Goal: Task Accomplishment & Management: Manage account settings

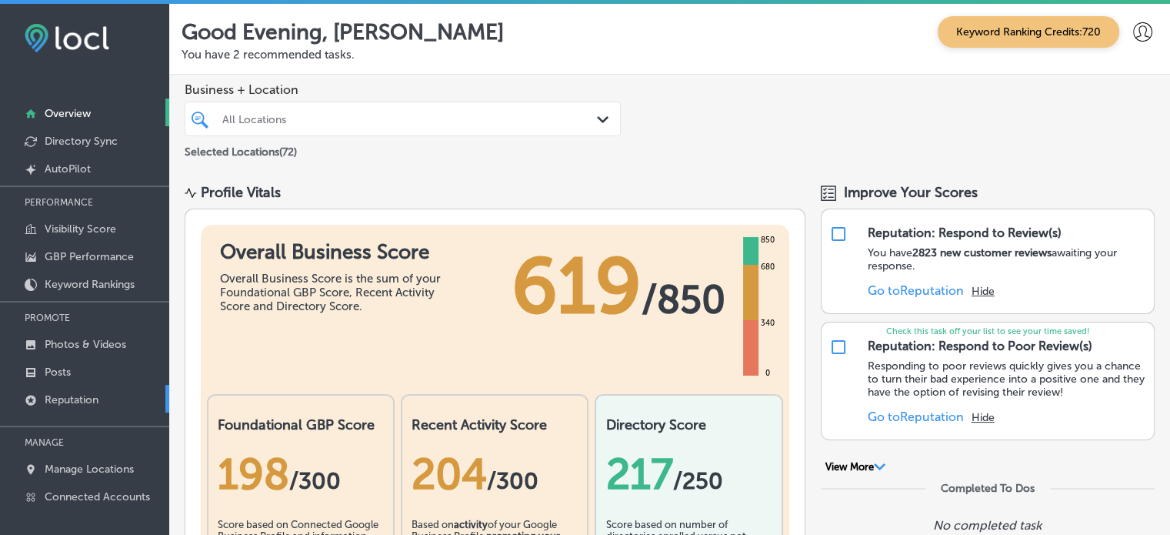
click at [88, 400] on p "Reputation" at bounding box center [72, 399] width 54 height 13
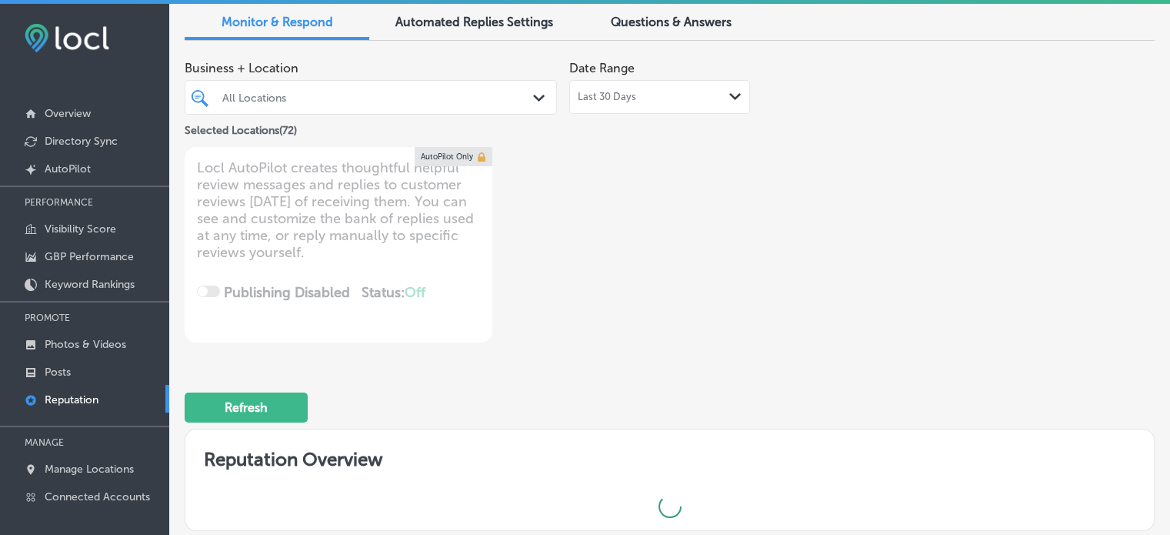
scroll to position [65, 0]
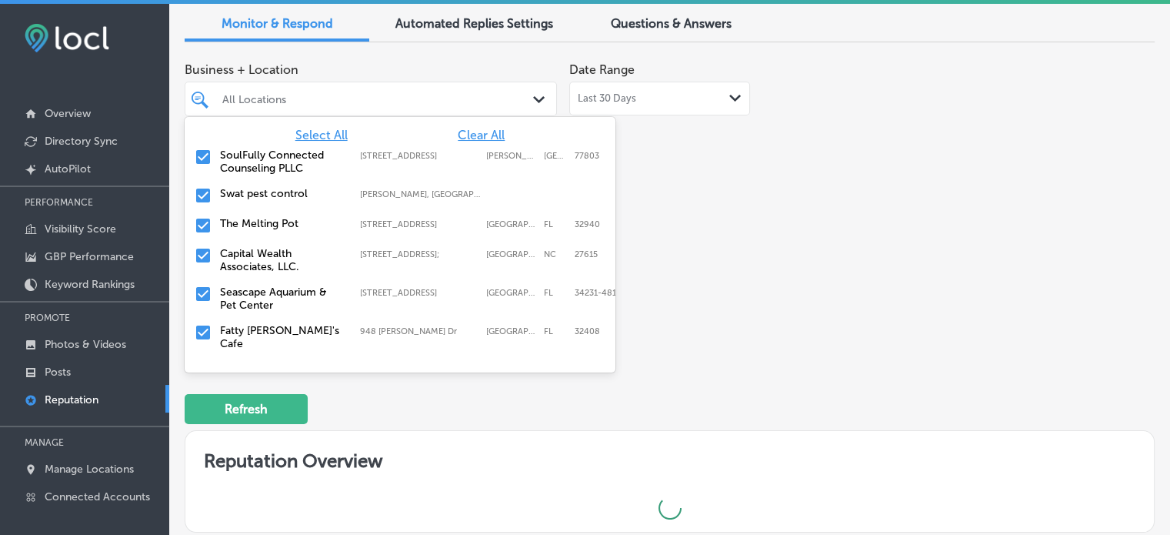
click at [515, 93] on div "All Locations" at bounding box center [378, 98] width 312 height 13
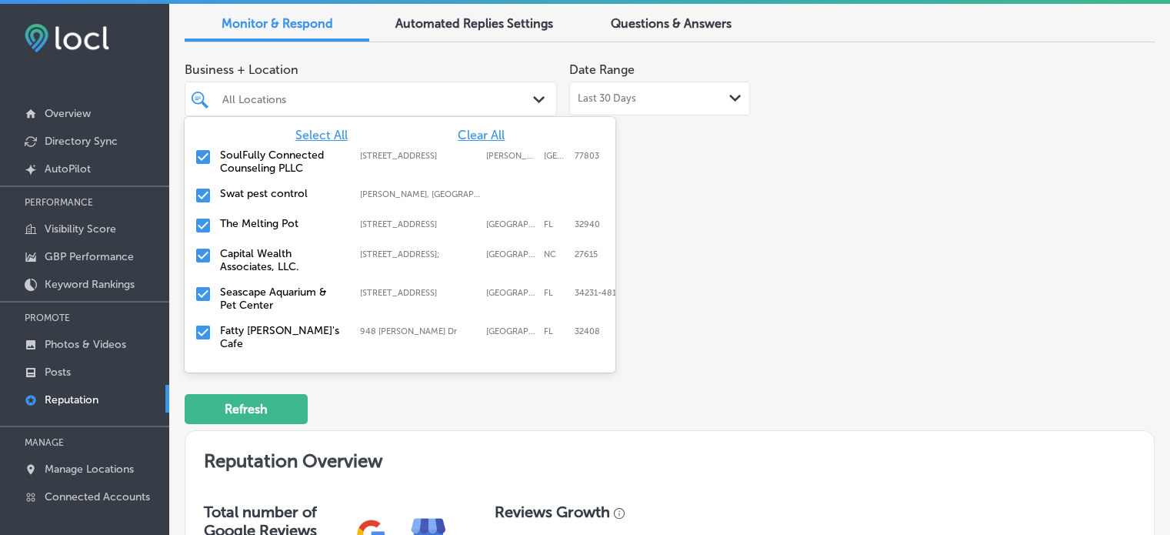
click at [474, 135] on span "Clear All" at bounding box center [481, 135] width 47 height 15
type textarea "x"
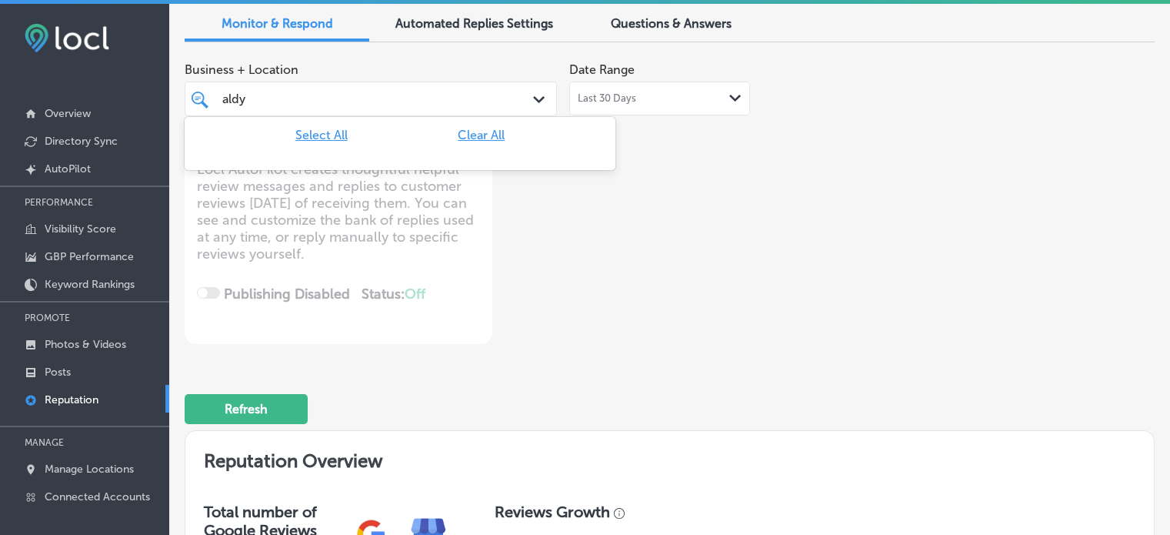
type input "ald"
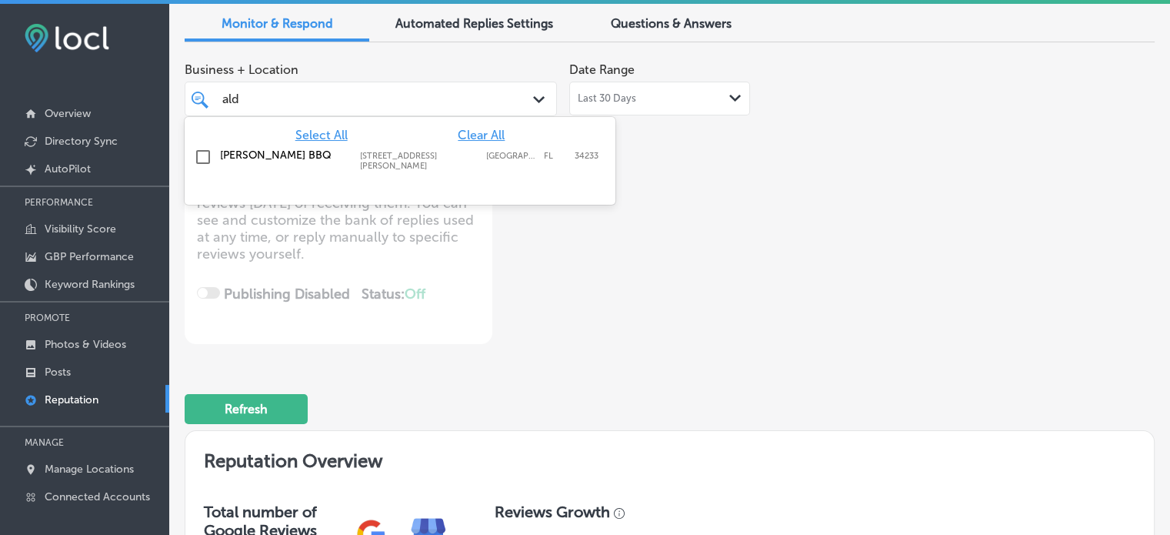
click at [225, 146] on div "[PERSON_NAME] BBQ [STREET_ADDRESS][PERSON_NAME] [STREET_ADDRESS][PERSON_NAME]" at bounding box center [400, 159] width 419 height 28
type textarea "x"
type input "ald"
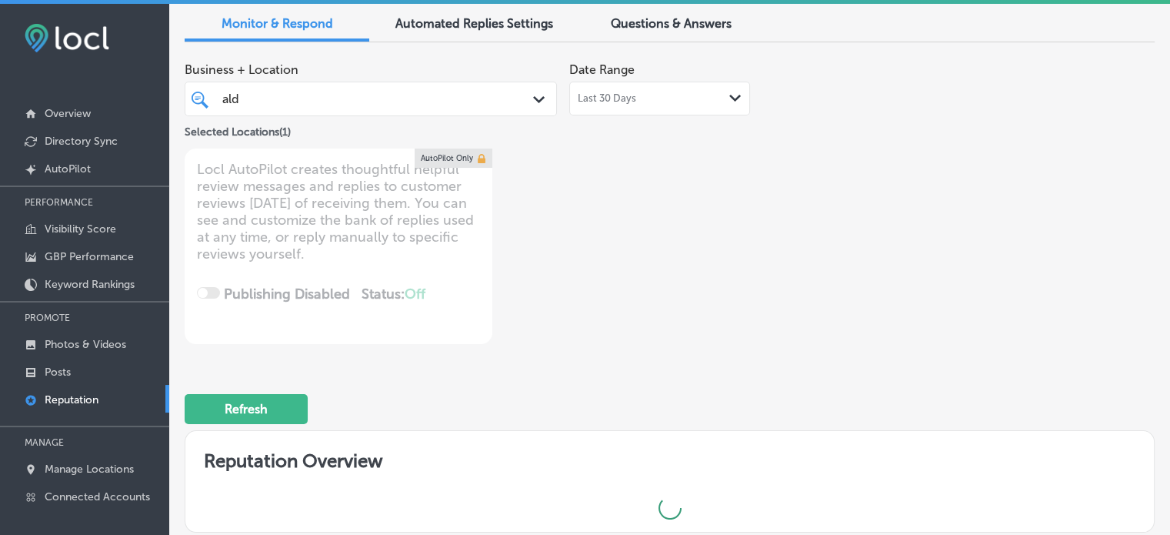
click at [652, 381] on div "Refresh" at bounding box center [670, 402] width 970 height 80
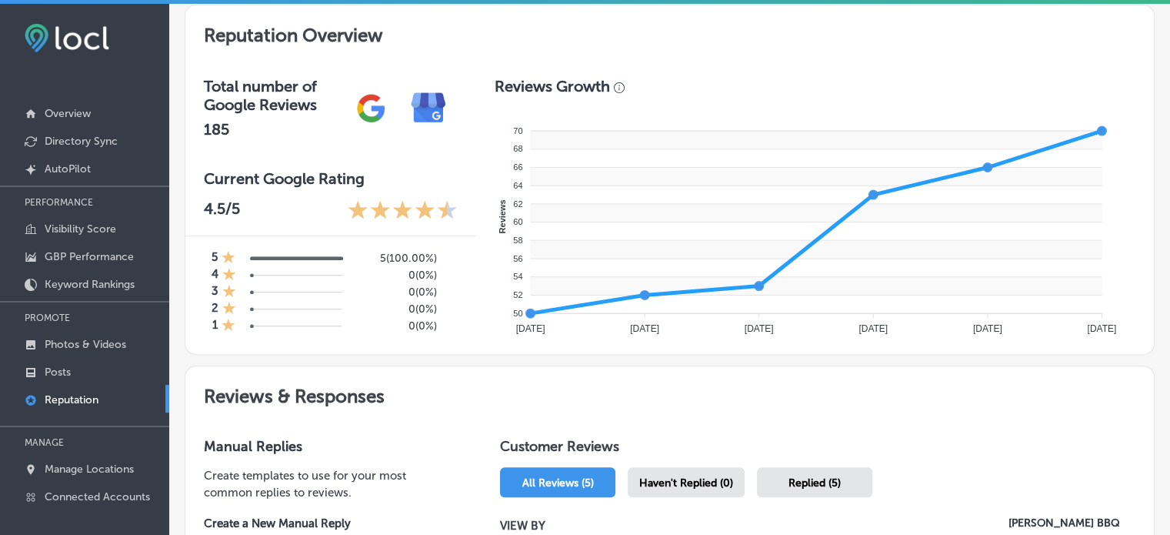
scroll to position [755, 0]
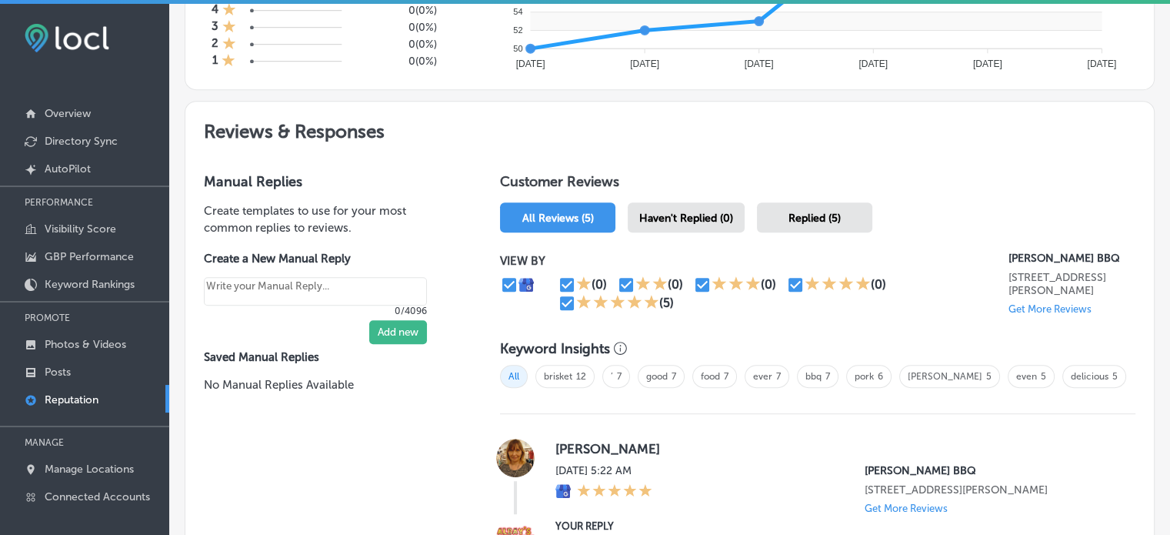
click at [800, 223] on div "Replied (5)" at bounding box center [814, 217] width 115 height 30
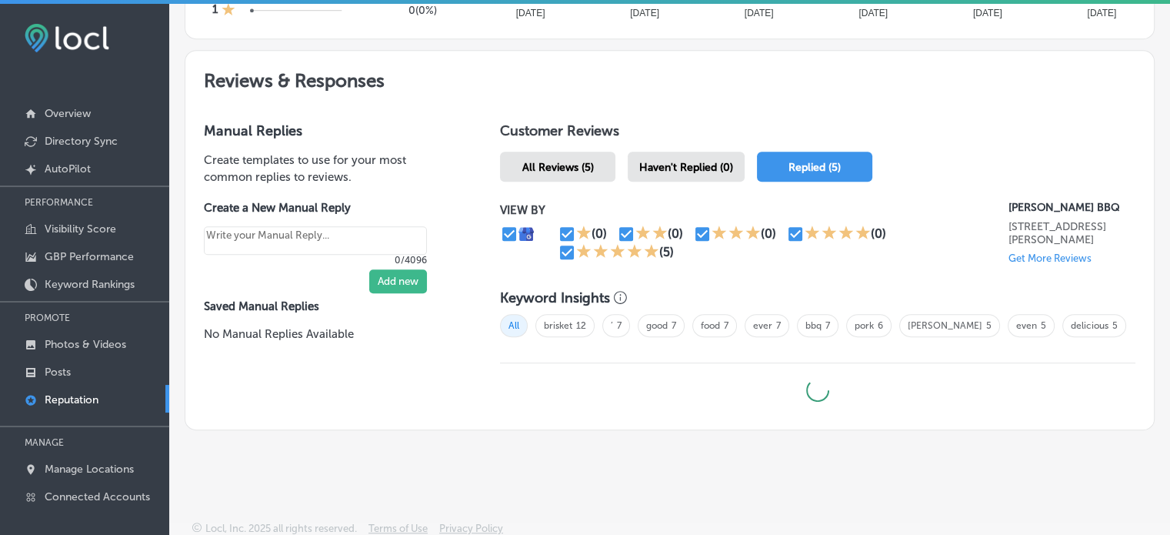
type textarea "x"
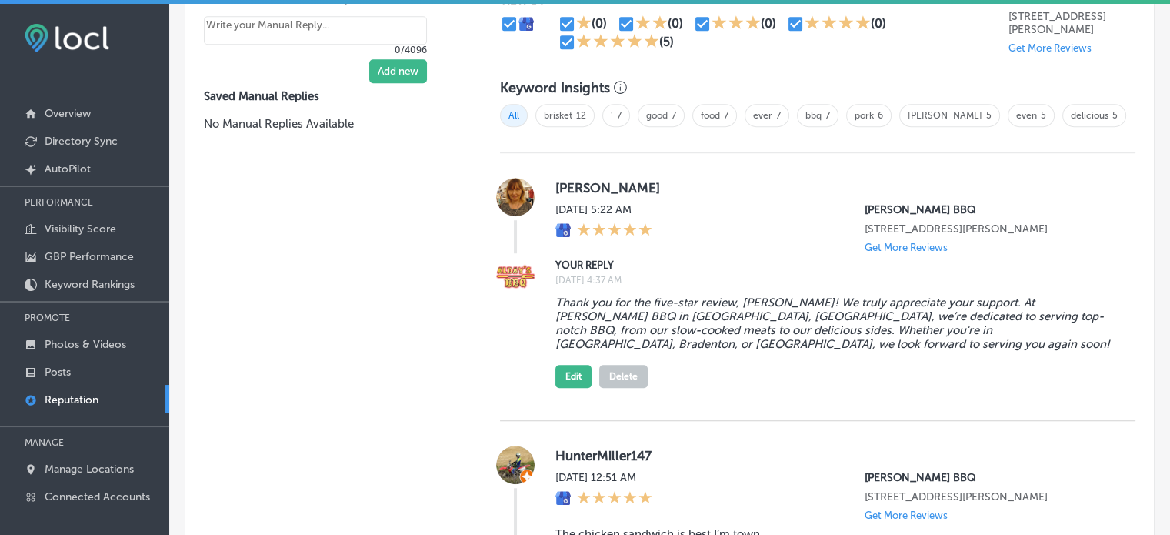
scroll to position [985, 0]
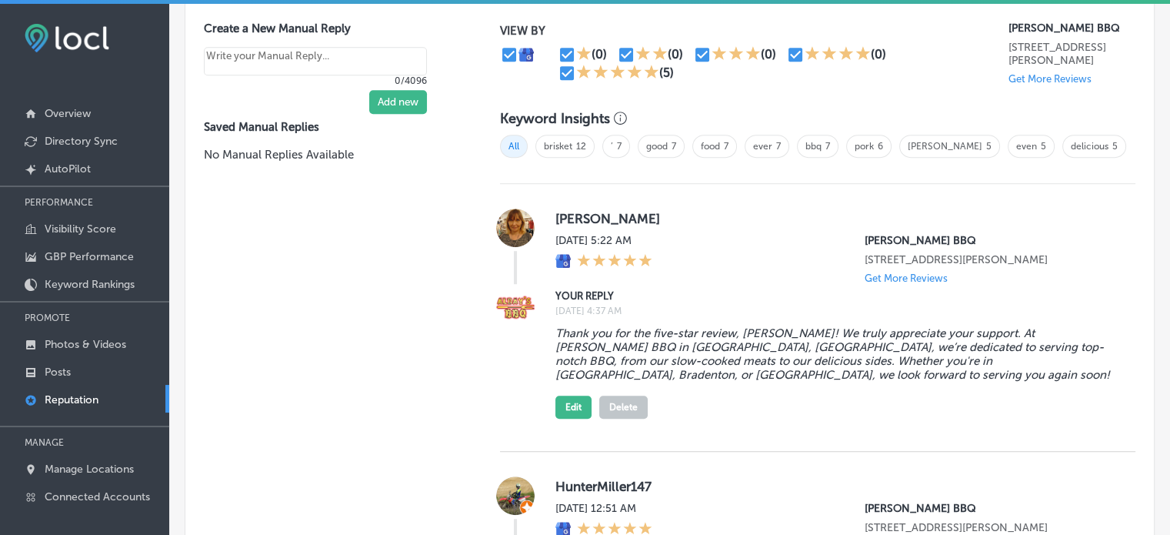
click at [753, 313] on label "[DATE] 4:37 AM" at bounding box center [834, 310] width 556 height 11
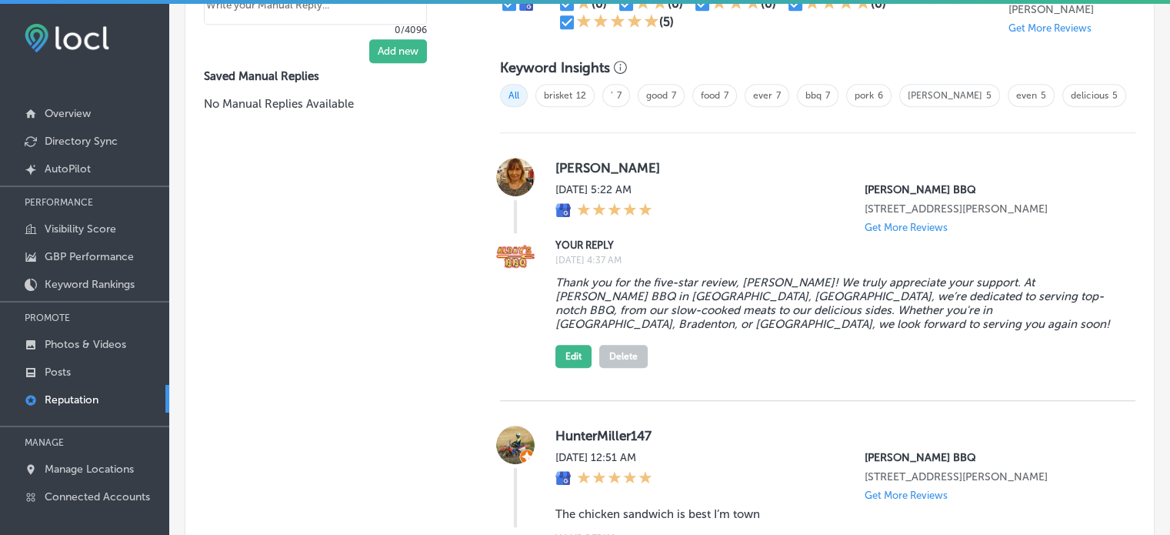
scroll to position [1035, 0]
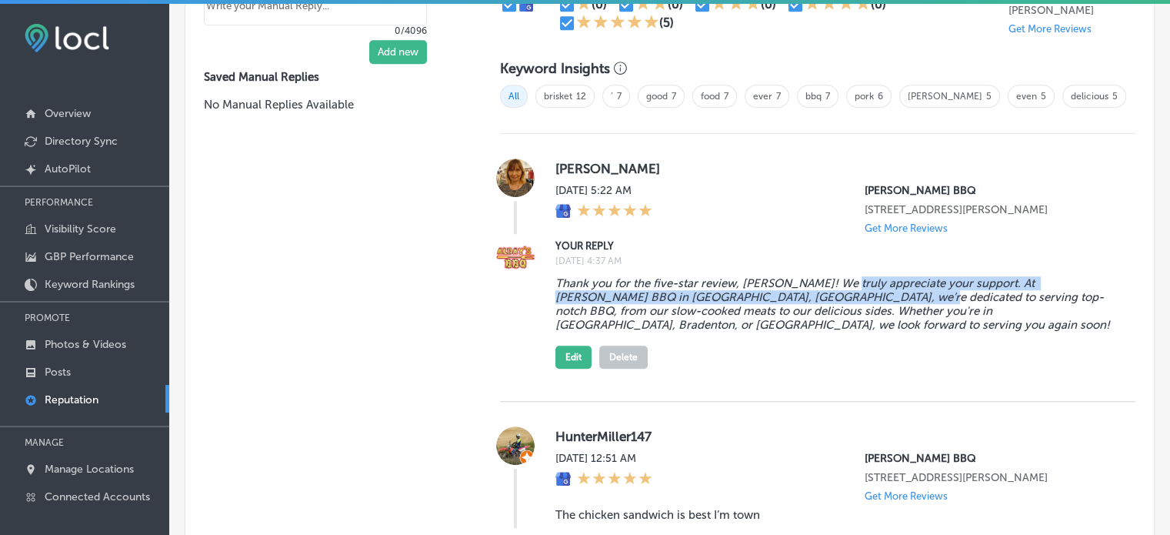
drag, startPoint x: 828, startPoint y: 268, endPoint x: 849, endPoint y: 293, distance: 33.3
click at [849, 293] on div "Thank you for the five-star review, [PERSON_NAME]! We truly appreciate your sup…" at bounding box center [834, 319] width 556 height 98
click at [849, 293] on blockquote "Thank you for the five-star review, [PERSON_NAME]! We truly appreciate your sup…" at bounding box center [834, 303] width 556 height 55
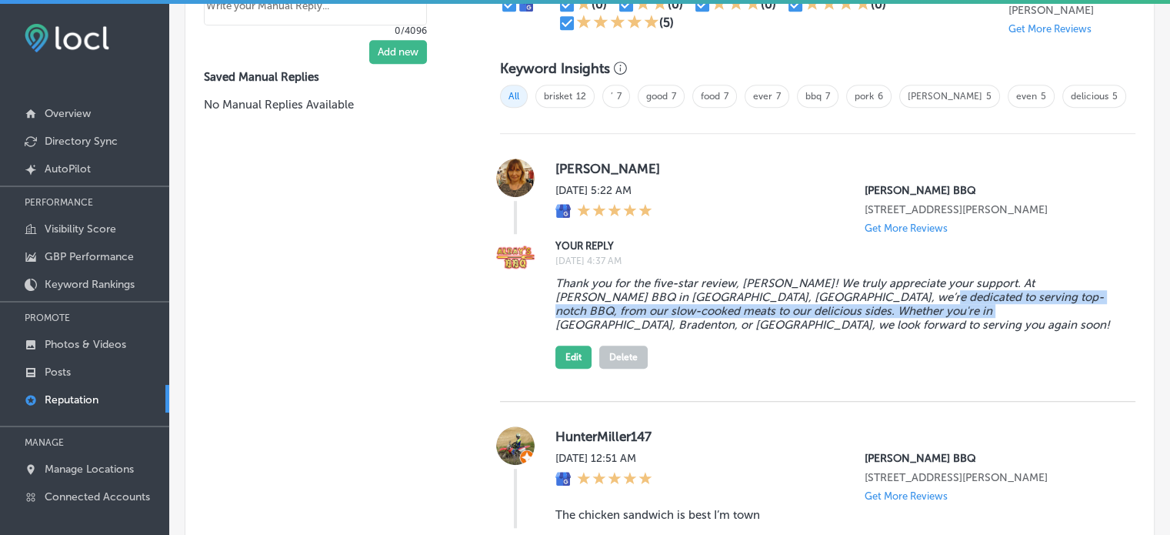
drag, startPoint x: 849, startPoint y: 293, endPoint x: 877, endPoint y: 312, distance: 33.3
click at [877, 312] on blockquote "Thank you for the five-star review, [PERSON_NAME]! We truly appreciate your sup…" at bounding box center [834, 303] width 556 height 55
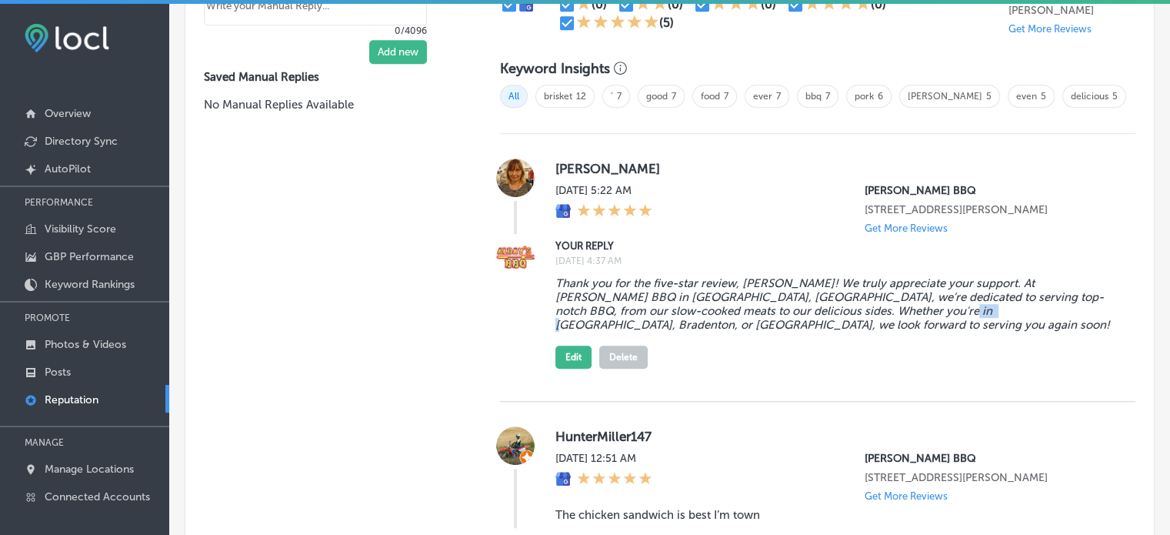
click at [877, 312] on blockquote "Thank you for the five-star review, [PERSON_NAME]! We truly appreciate your sup…" at bounding box center [834, 303] width 556 height 55
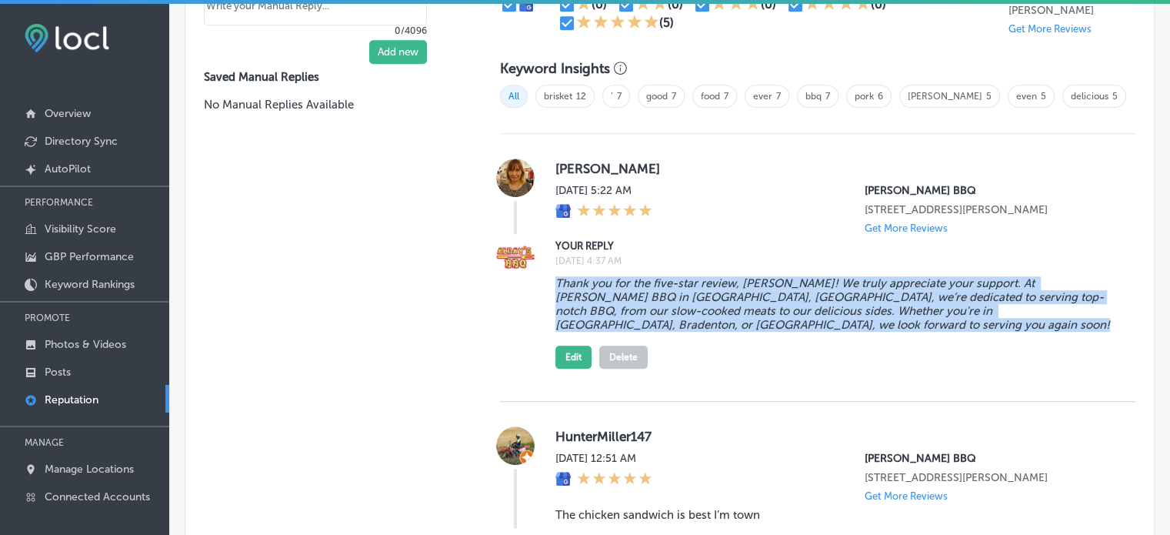
click at [877, 312] on blockquote "Thank you for the five-star review, [PERSON_NAME]! We truly appreciate your sup…" at bounding box center [834, 303] width 556 height 55
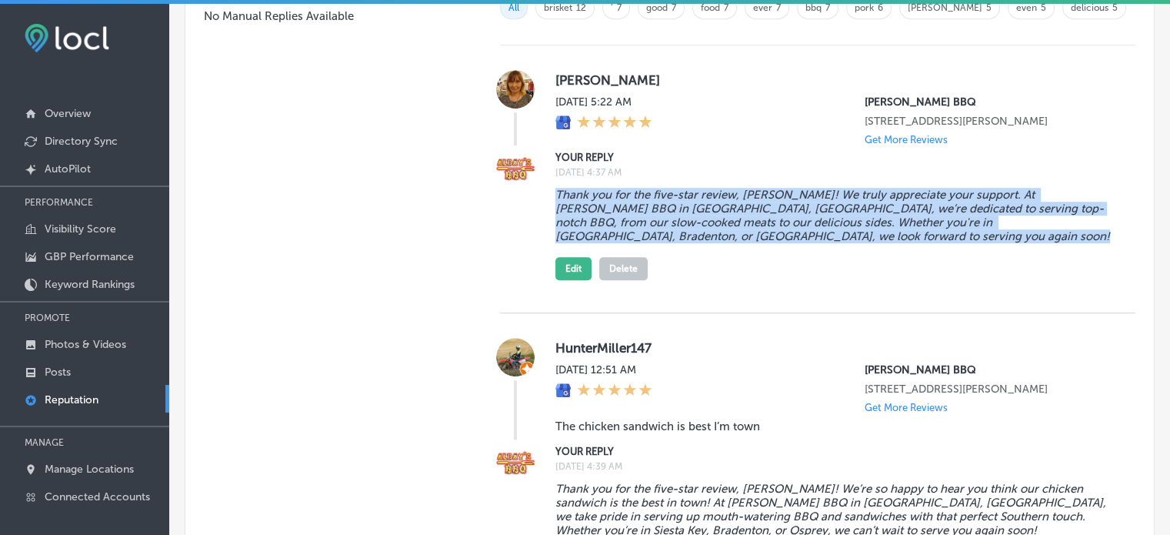
scroll to position [1123, 0]
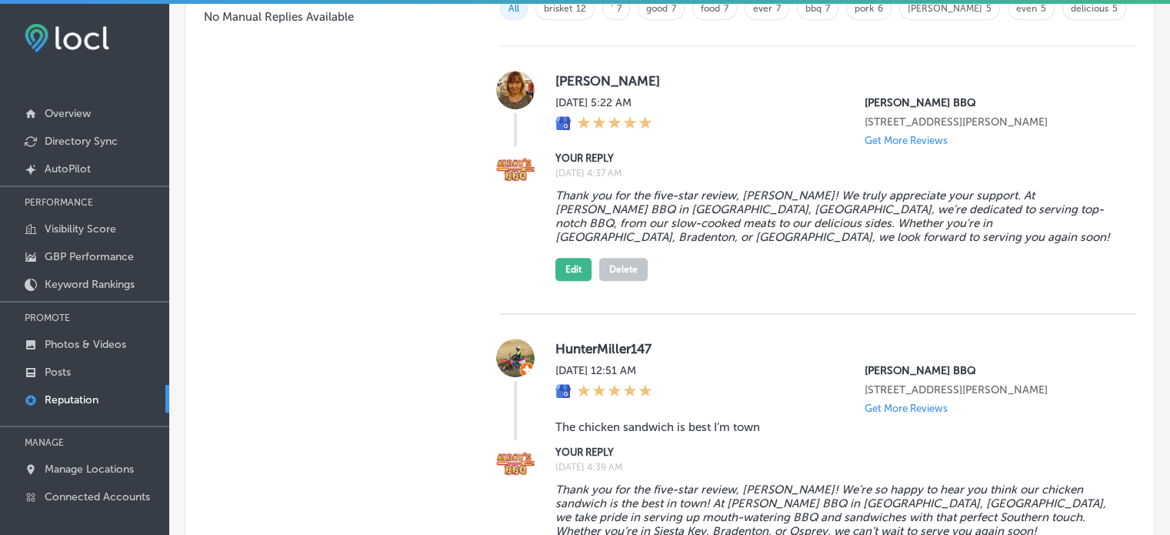
click at [979, 402] on div "Get More Reviews" at bounding box center [988, 408] width 246 height 12
click at [983, 405] on label "Link Copied!" at bounding box center [980, 410] width 53 height 11
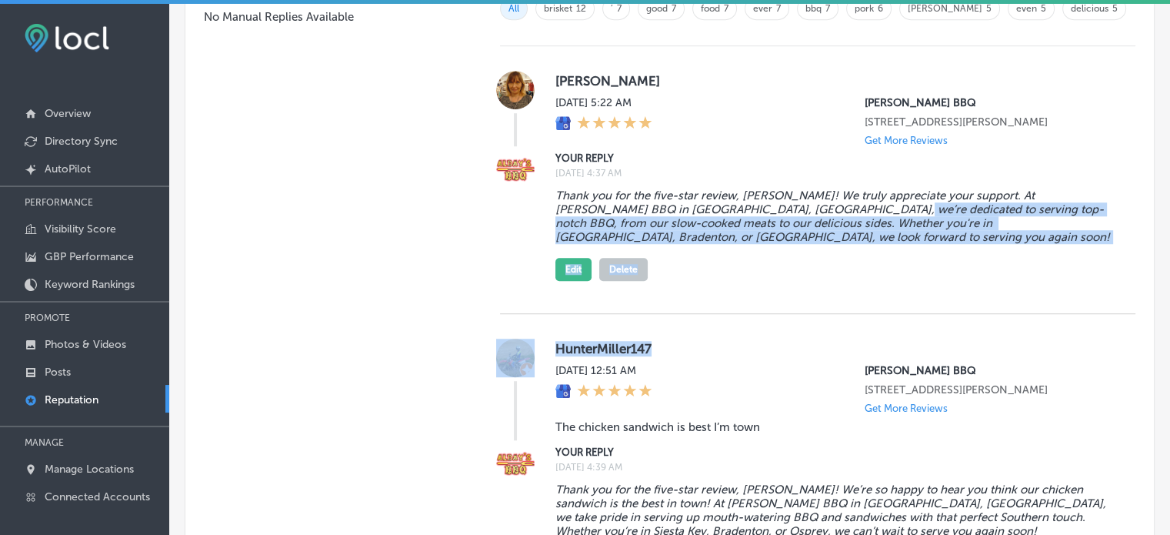
drag, startPoint x: 781, startPoint y: 292, endPoint x: 819, endPoint y: 209, distance: 91.6
click at [819, 209] on blockquote "Thank you for the five-star review, [PERSON_NAME]! We truly appreciate your sup…" at bounding box center [834, 216] width 556 height 55
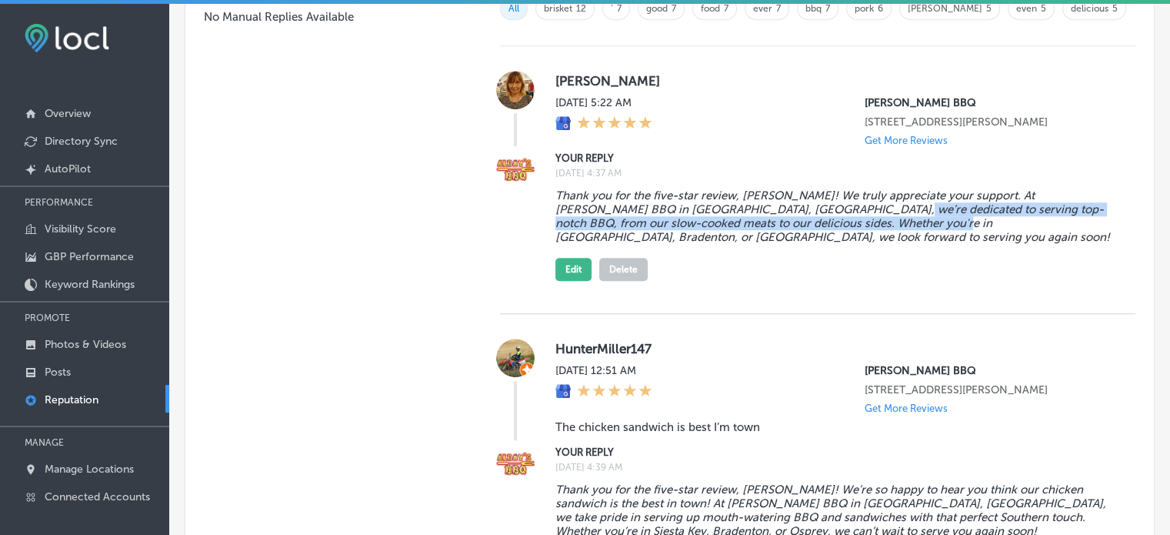
drag, startPoint x: 819, startPoint y: 209, endPoint x: 857, endPoint y: 228, distance: 42.3
click at [857, 228] on blockquote "Thank you for the five-star review, [PERSON_NAME]! We truly appreciate your sup…" at bounding box center [834, 216] width 556 height 55
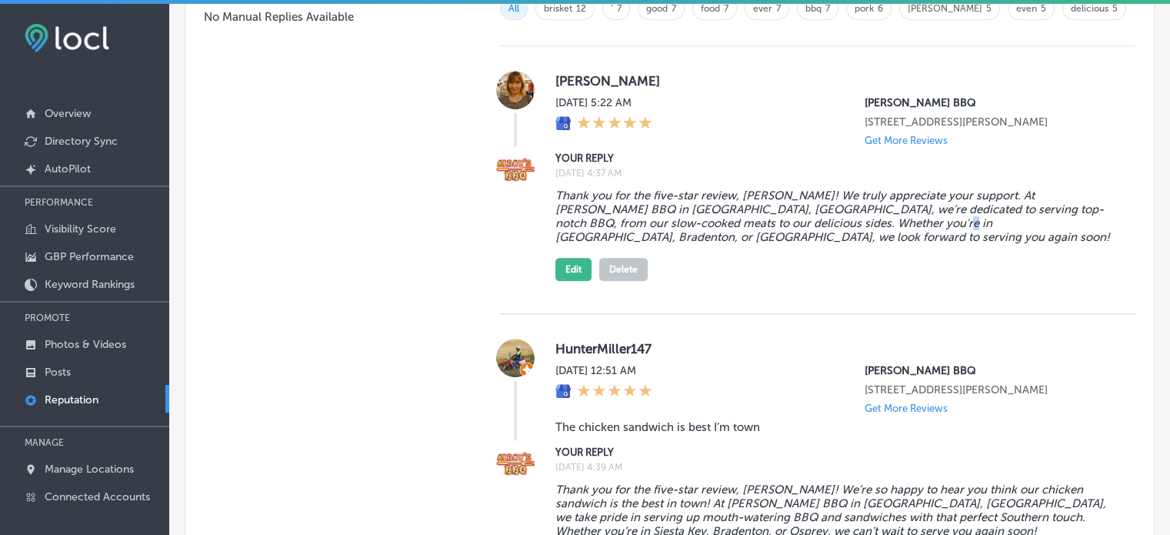
click at [857, 228] on blockquote "Thank you for the five-star review, [PERSON_NAME]! We truly appreciate your sup…" at bounding box center [834, 216] width 556 height 55
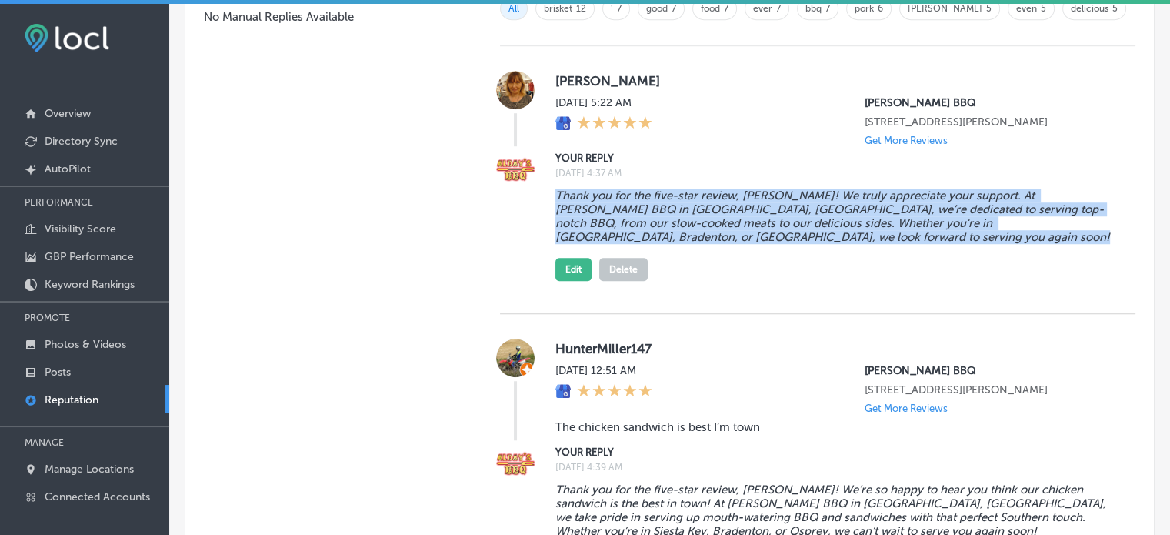
drag, startPoint x: 857, startPoint y: 228, endPoint x: 827, endPoint y: 206, distance: 36.9
click at [827, 206] on blockquote "Thank you for the five-star review, [PERSON_NAME]! We truly appreciate your sup…" at bounding box center [834, 216] width 556 height 55
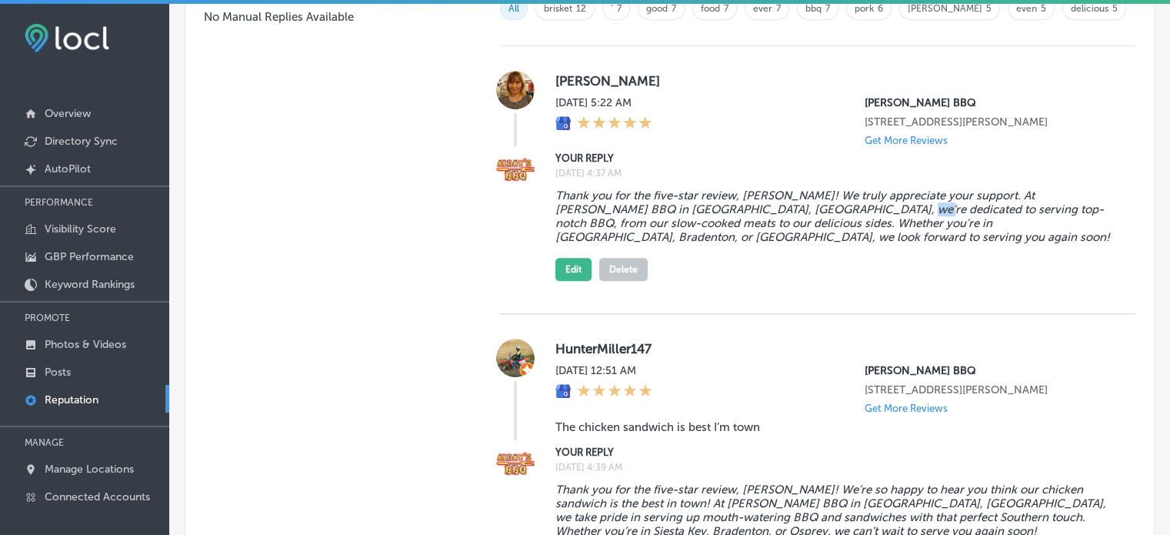
click at [827, 206] on blockquote "Thank you for the five-star review, [PERSON_NAME]! We truly appreciate your sup…" at bounding box center [834, 216] width 556 height 55
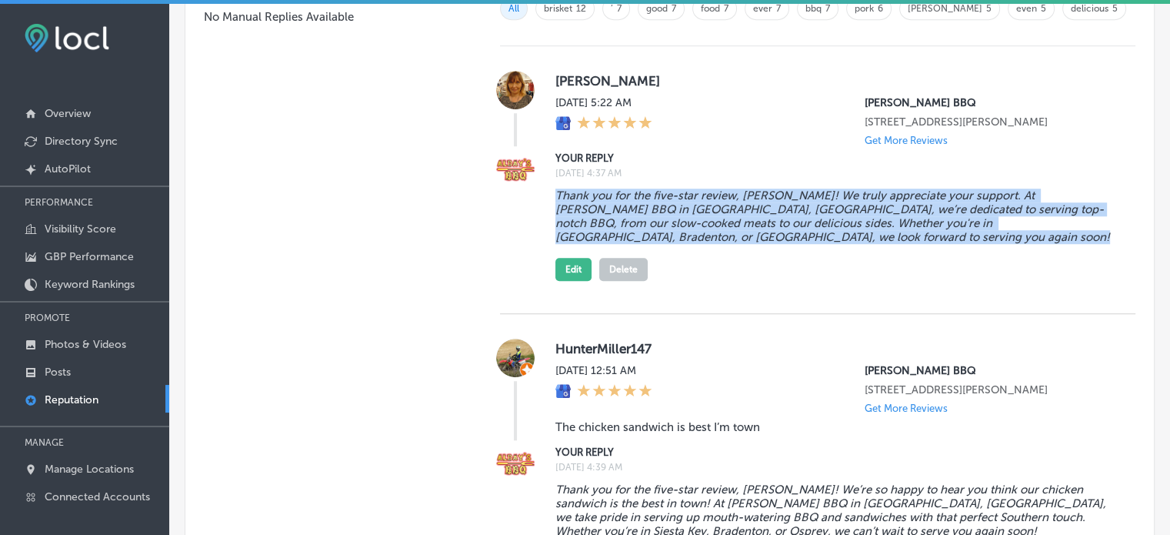
drag, startPoint x: 827, startPoint y: 206, endPoint x: 856, endPoint y: 219, distance: 31.0
click at [856, 219] on blockquote "Thank you for the five-star review, [PERSON_NAME]! We truly appreciate your sup…" at bounding box center [834, 216] width 556 height 55
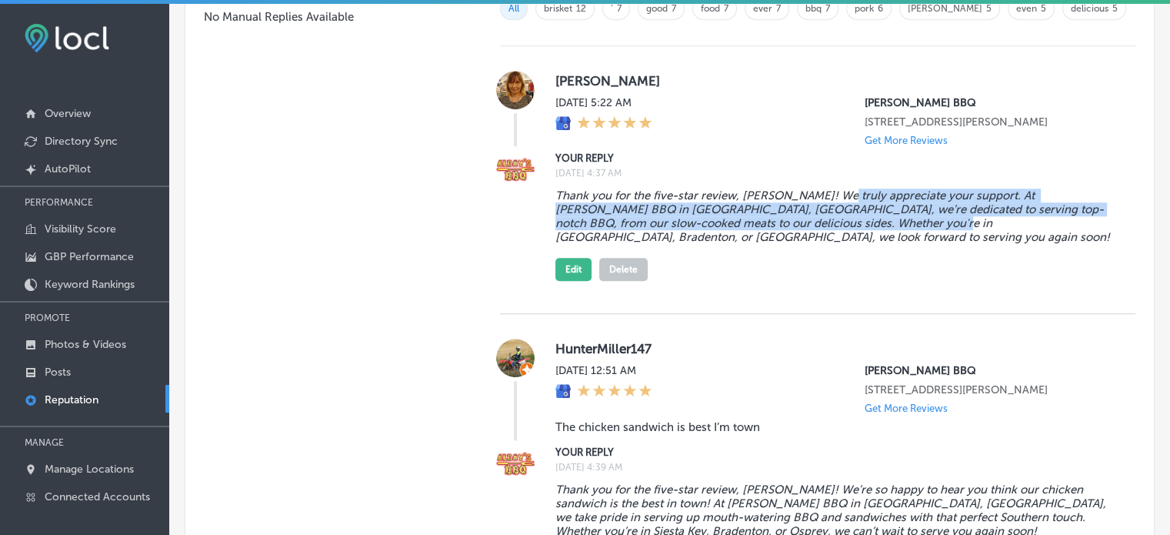
drag, startPoint x: 856, startPoint y: 219, endPoint x: 831, endPoint y: 185, distance: 41.9
click at [831, 185] on div "Thank you for the five-star review, [PERSON_NAME]! We truly appreciate your sup…" at bounding box center [834, 231] width 556 height 98
drag, startPoint x: 831, startPoint y: 185, endPoint x: 916, endPoint y: 221, distance: 92.0
click at [916, 221] on div "Thank you for the five-star review, [PERSON_NAME]! We truly appreciate your sup…" at bounding box center [834, 231] width 556 height 98
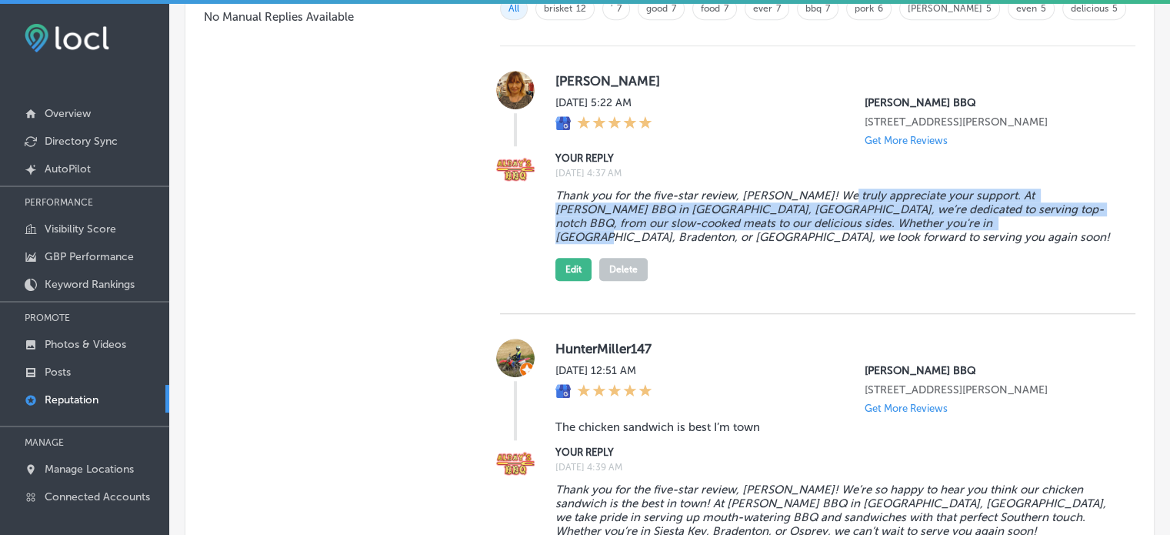
click at [916, 221] on blockquote "Thank you for the five-star review, [PERSON_NAME]! We truly appreciate your sup…" at bounding box center [834, 216] width 556 height 55
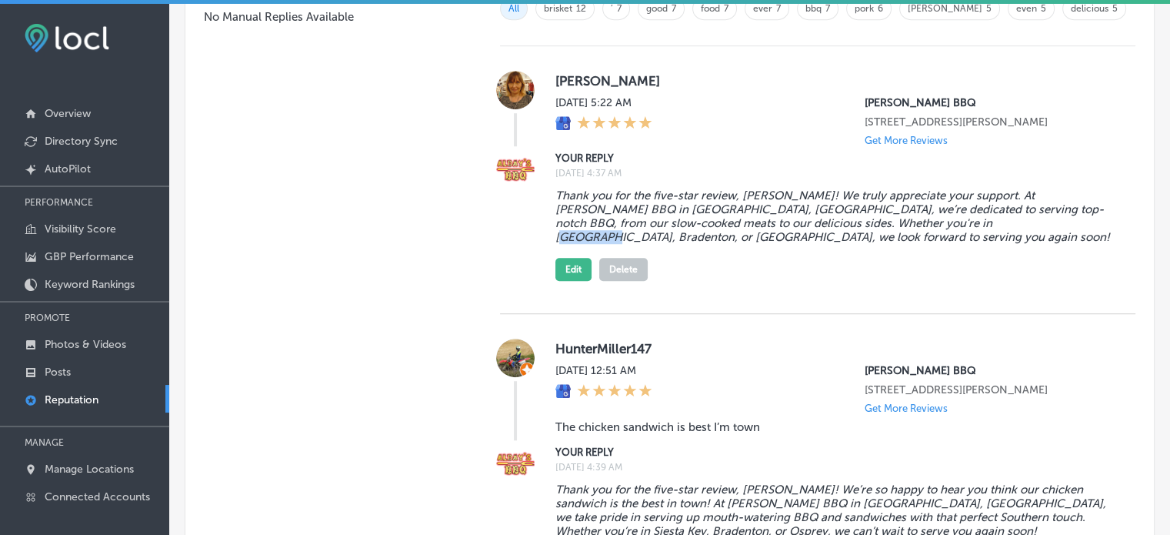
click at [916, 221] on blockquote "Thank you for the five-star review, [PERSON_NAME]! We truly appreciate your sup…" at bounding box center [834, 216] width 556 height 55
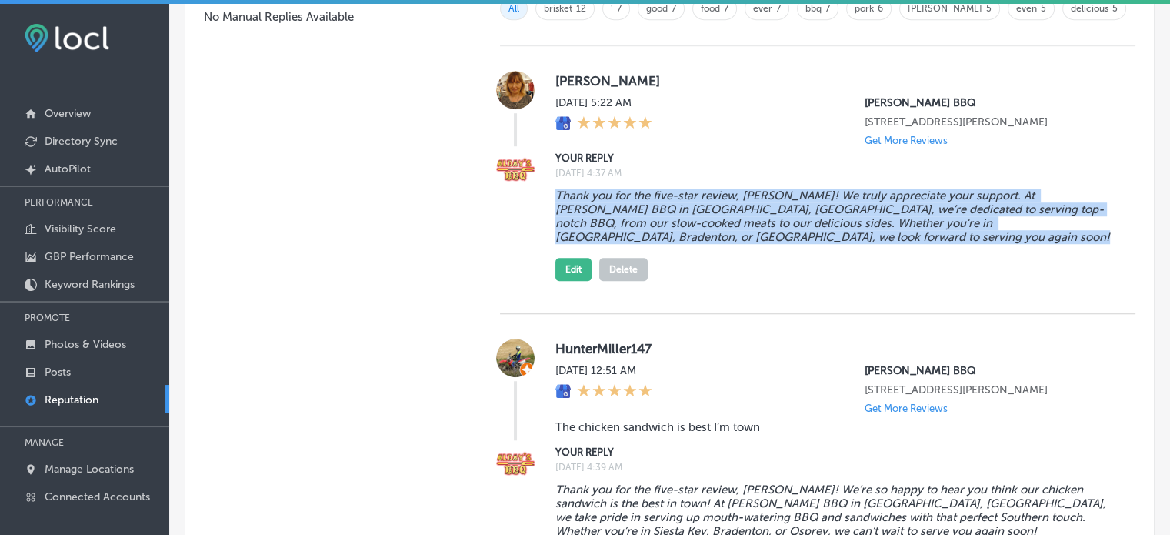
click at [916, 221] on blockquote "Thank you for the five-star review, [PERSON_NAME]! We truly appreciate your sup…" at bounding box center [834, 216] width 556 height 55
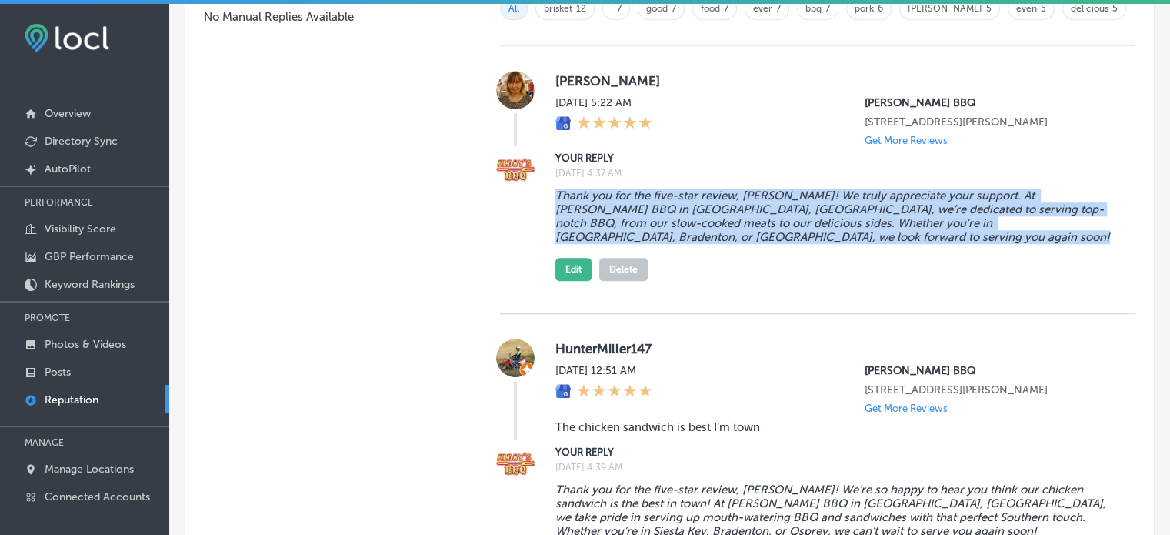
click at [916, 221] on blockquote "Thank you for the five-star review, [PERSON_NAME]! We truly appreciate your sup…" at bounding box center [834, 216] width 556 height 55
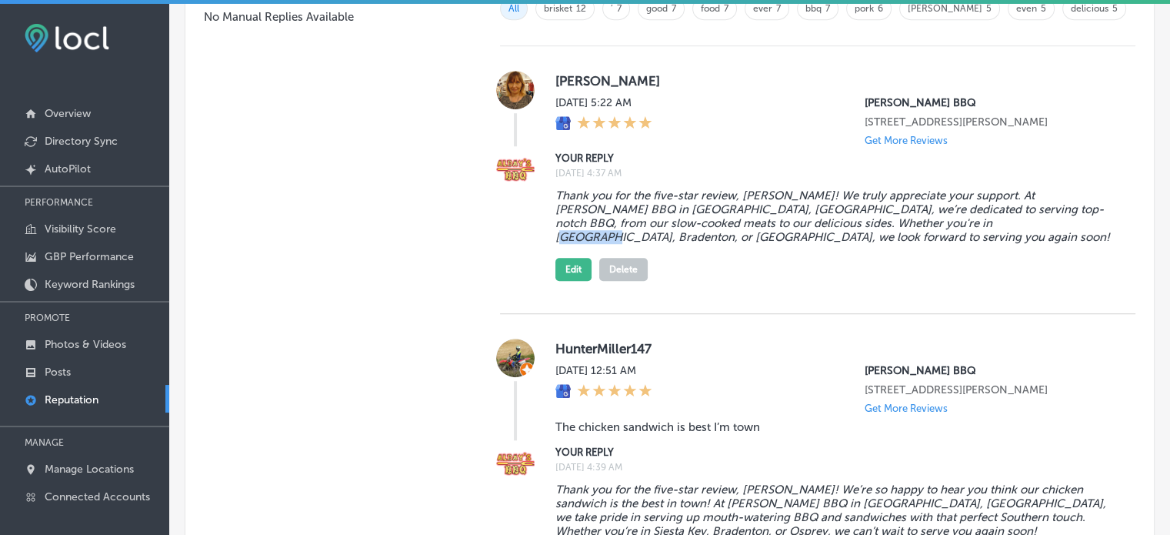
click at [916, 221] on blockquote "Thank you for the five-star review, [PERSON_NAME]! We truly appreciate your sup…" at bounding box center [834, 216] width 556 height 55
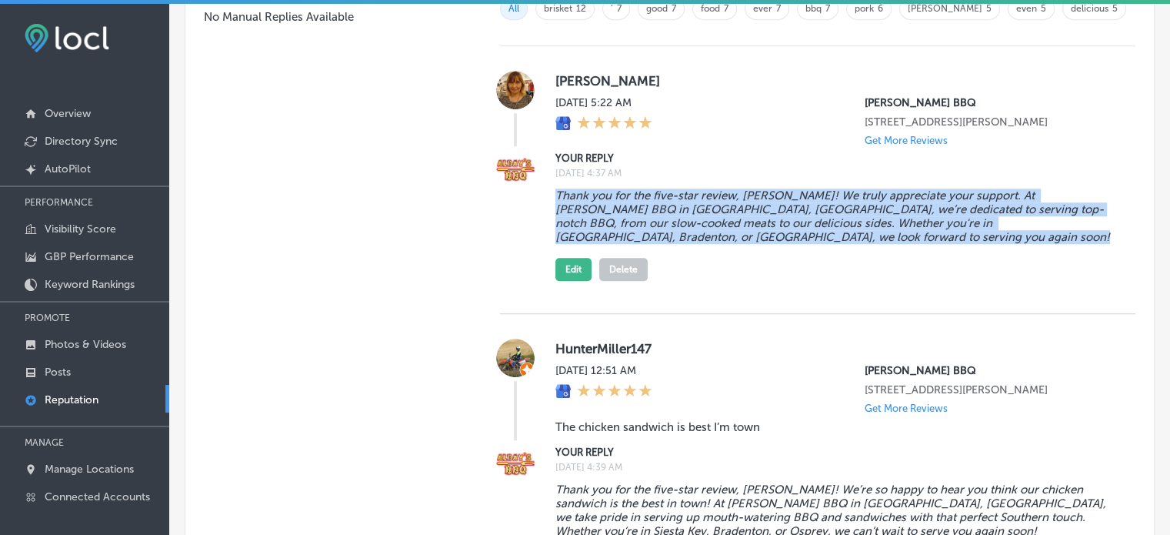
click at [916, 221] on blockquote "Thank you for the five-star review, [PERSON_NAME]! We truly appreciate your sup…" at bounding box center [834, 216] width 556 height 55
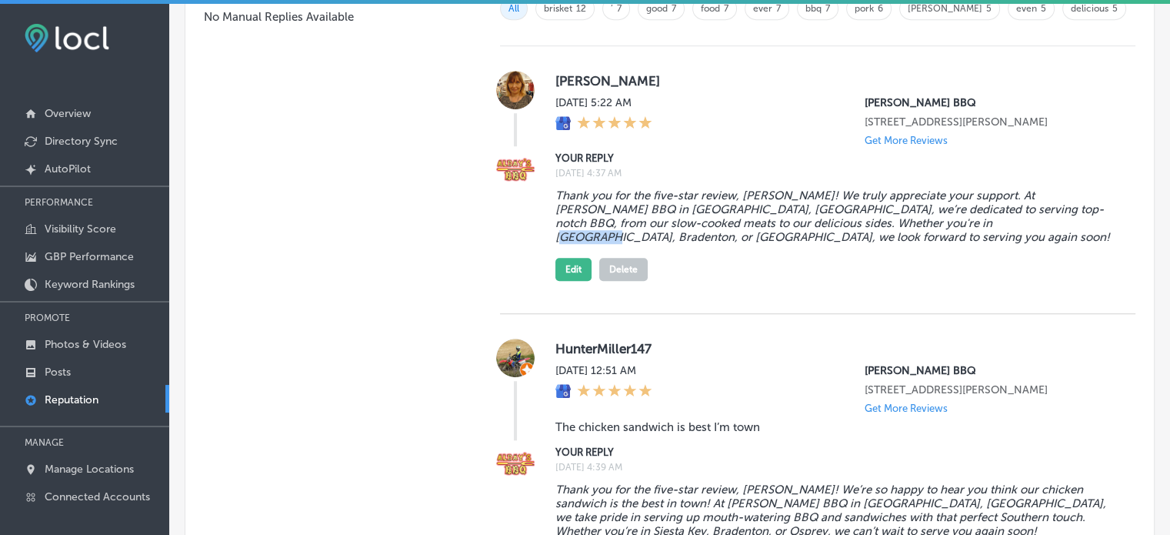
click at [916, 221] on blockquote "Thank you for the five-star review, [PERSON_NAME]! We truly appreciate your sup…" at bounding box center [834, 216] width 556 height 55
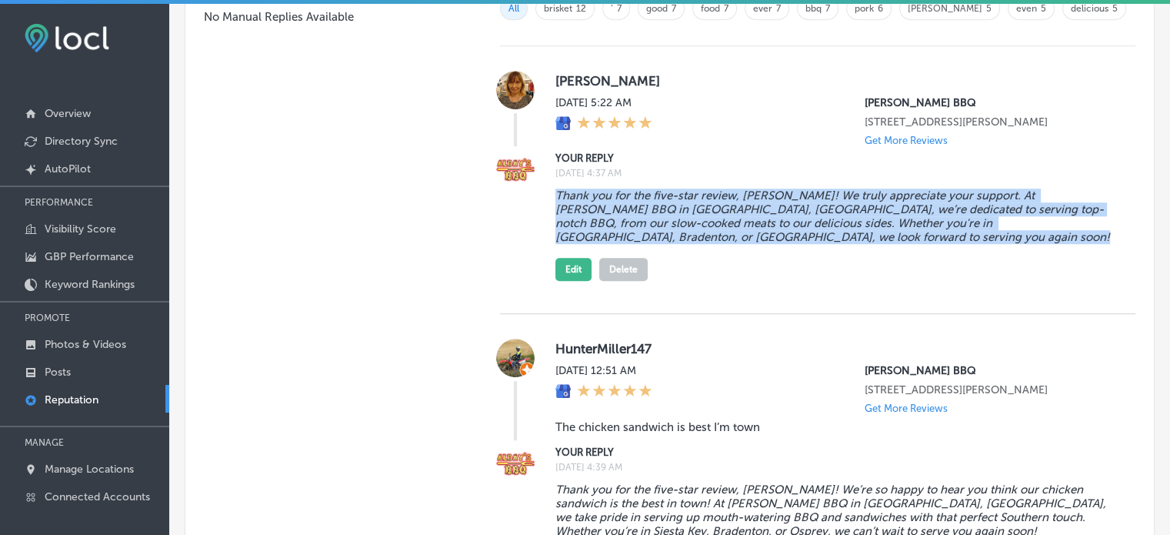
click at [916, 221] on blockquote "Thank you for the five-star review, [PERSON_NAME]! We truly appreciate your sup…" at bounding box center [834, 216] width 556 height 55
